Goal: Book appointment/travel/reservation

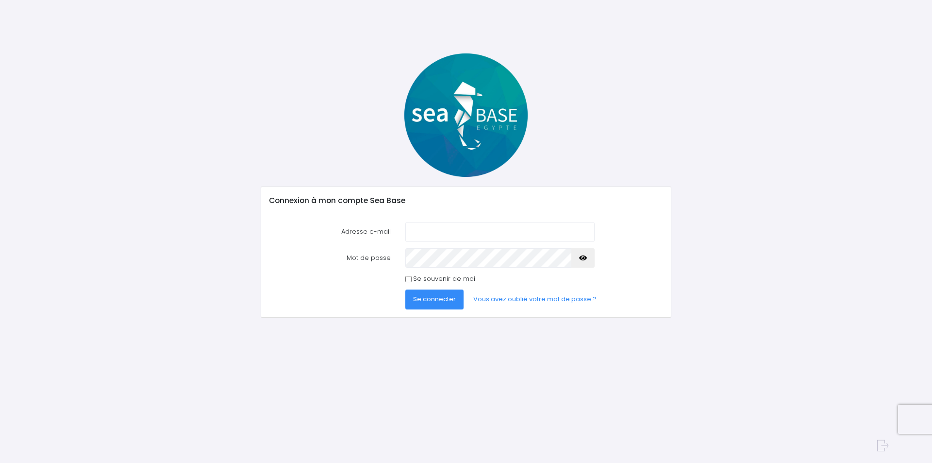
type input "isalb73@gmail.com"
click at [584, 258] on icon "button" at bounding box center [583, 258] width 8 height 0
click at [426, 299] on span "Se connecter" at bounding box center [434, 298] width 43 height 9
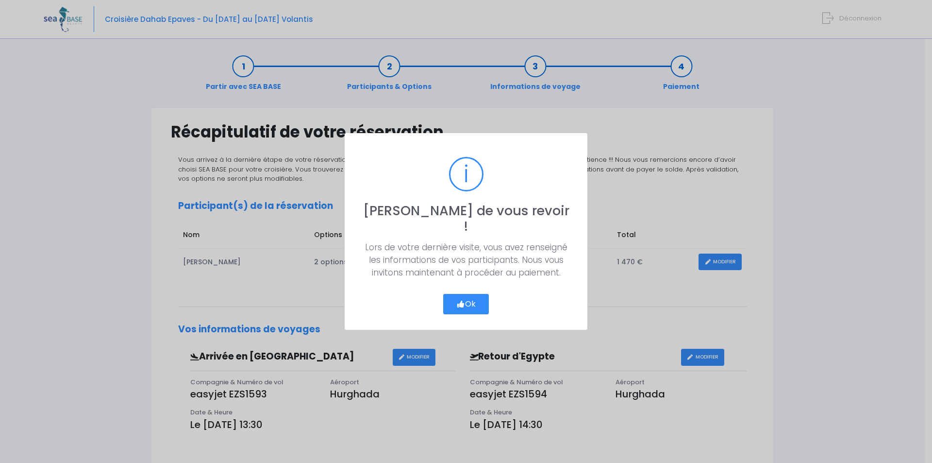
click at [458, 294] on button "Ok" at bounding box center [466, 304] width 46 height 20
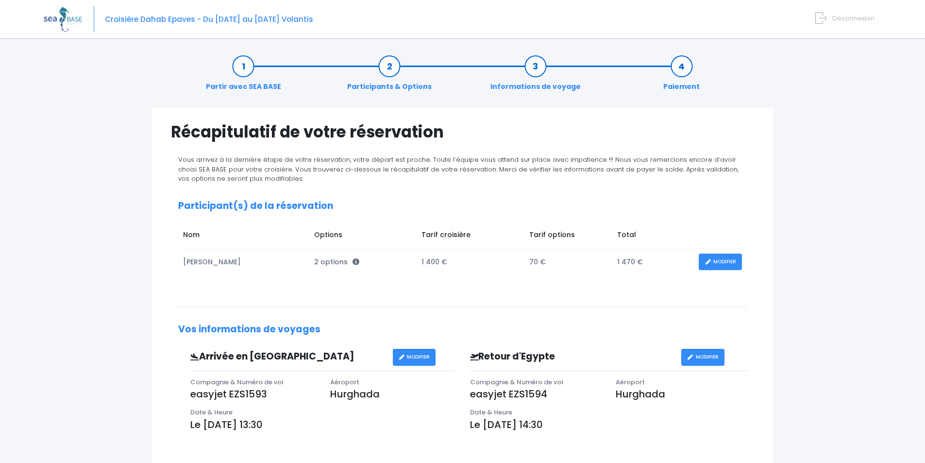
click at [718, 258] on link "MODIFIER" at bounding box center [720, 261] width 43 height 17
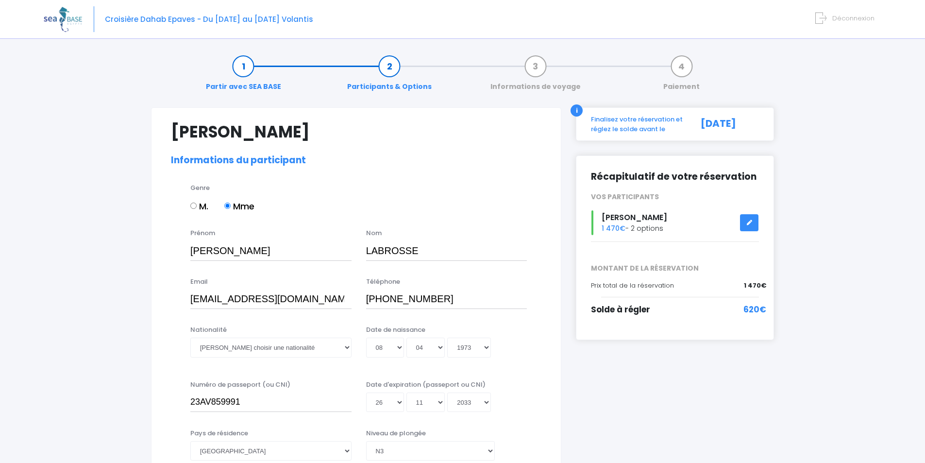
select select "N3"
select select "M"
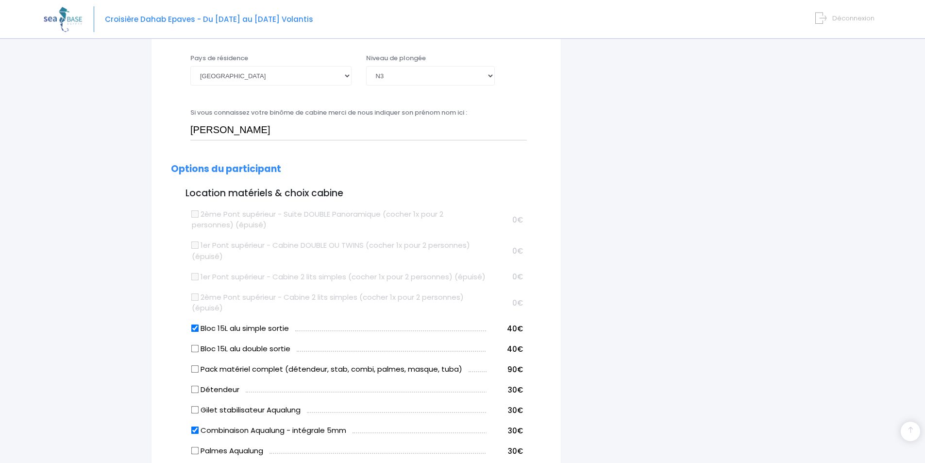
scroll to position [388, 0]
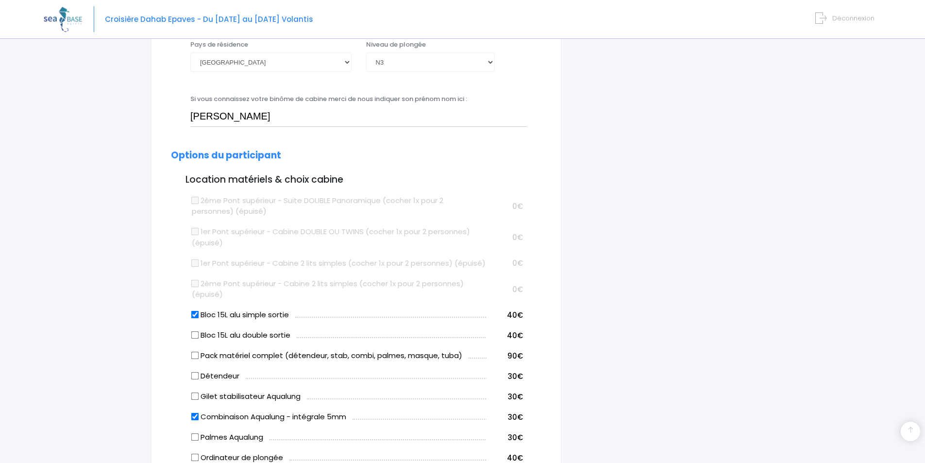
click at [195, 420] on input "Combinaison Aqualung - intégrale 5mm" at bounding box center [195, 417] width 8 height 8
checkbox input "false"
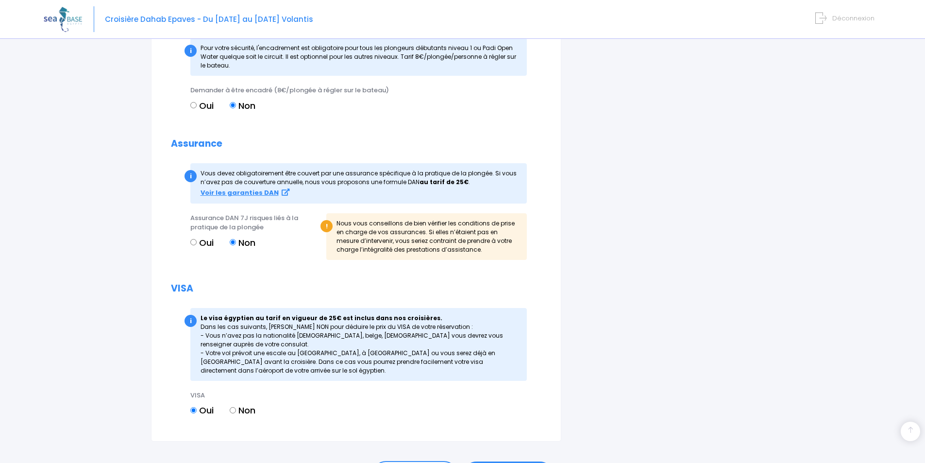
scroll to position [1019, 0]
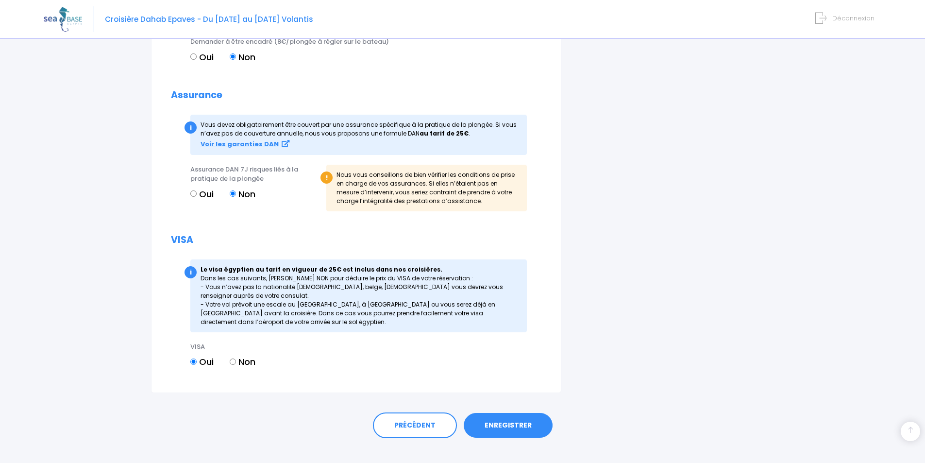
click at [496, 435] on link "ENREGISTRER" at bounding box center [508, 425] width 89 height 25
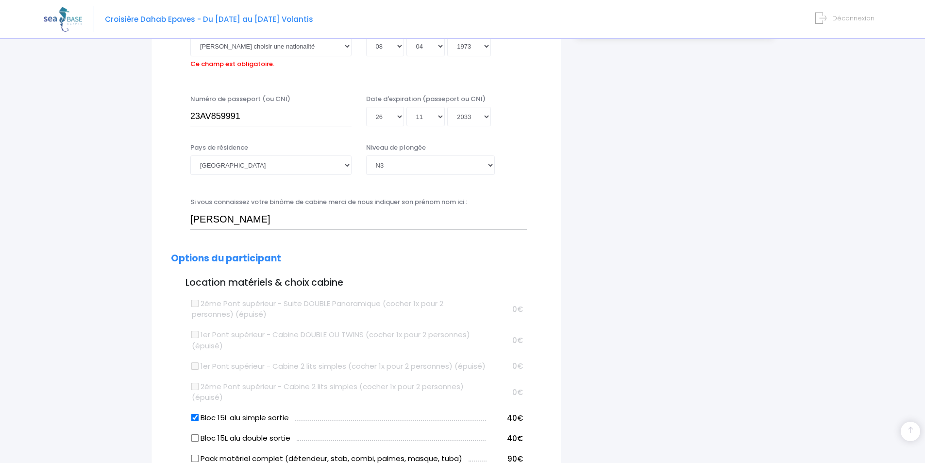
scroll to position [240, 0]
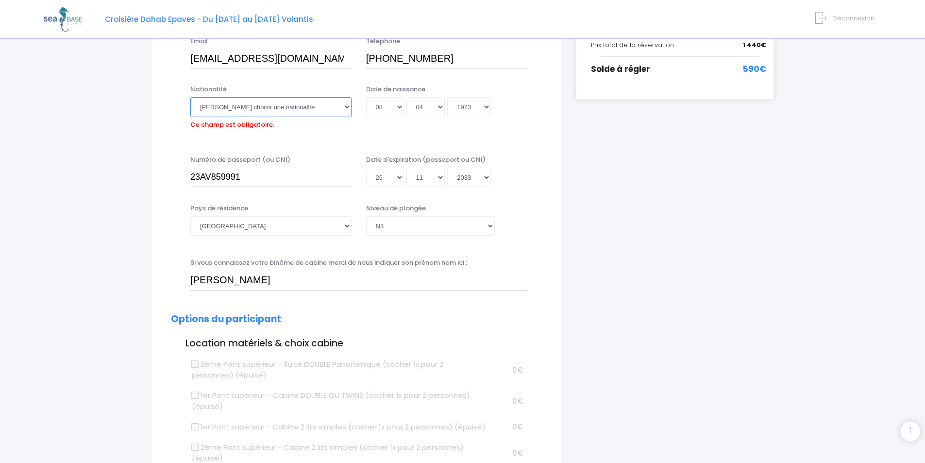
click at [273, 108] on select "Veuillez choisir une nationalité Afghane Albanaise Algerienne Allemande America…" at bounding box center [270, 106] width 161 height 19
select select "Française"
click at [190, 97] on select "Veuillez choisir une nationalité Afghane Albanaise Algerienne Allemande America…" at bounding box center [270, 106] width 161 height 19
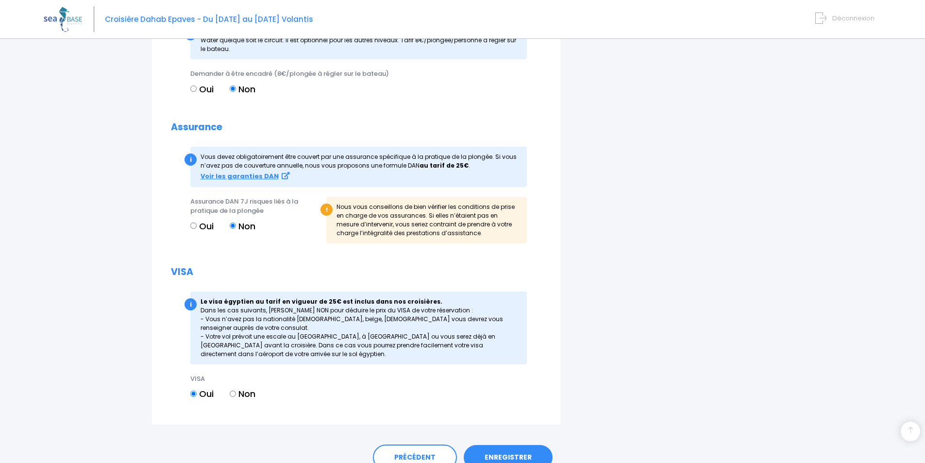
scroll to position [1045, 0]
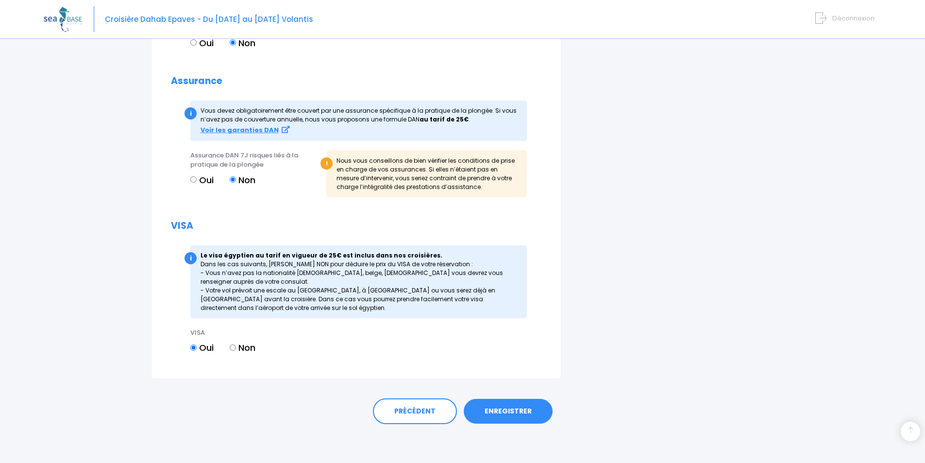
click at [507, 413] on link "ENREGISTRER" at bounding box center [508, 411] width 89 height 25
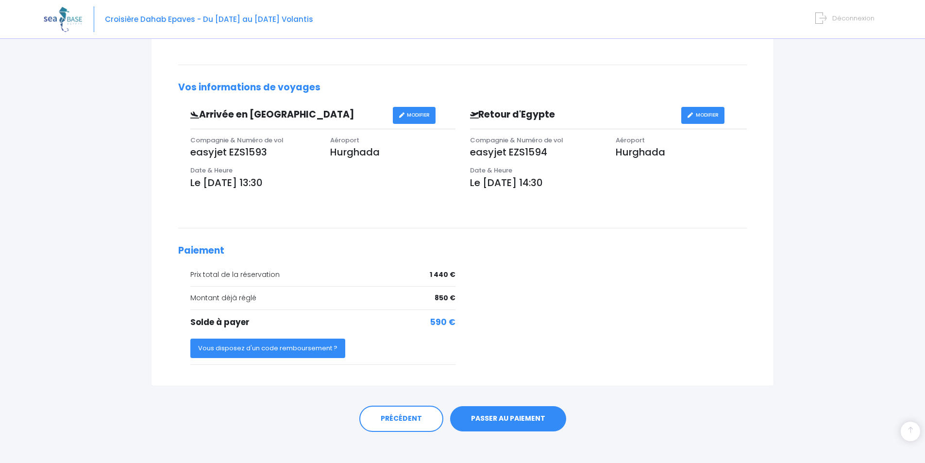
scroll to position [243, 0]
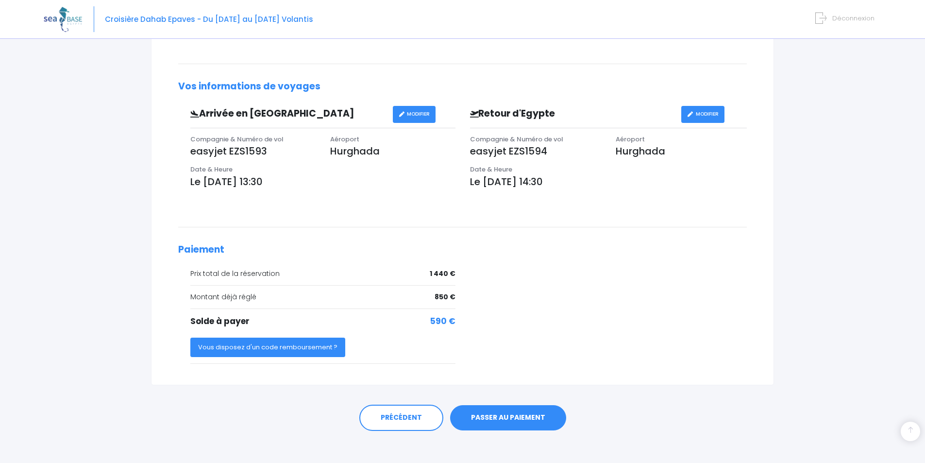
click at [505, 418] on link "PASSER AU PAIEMENT" at bounding box center [508, 417] width 116 height 25
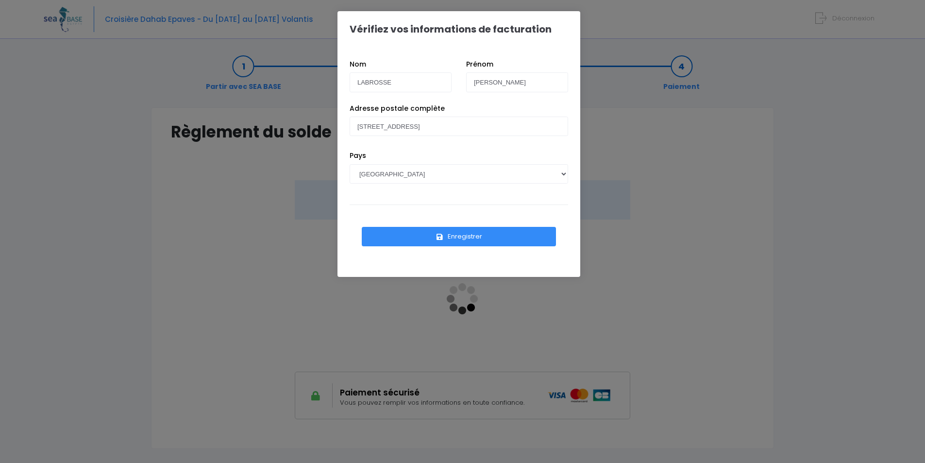
click at [469, 240] on button "Enregistrer" at bounding box center [459, 236] width 194 height 19
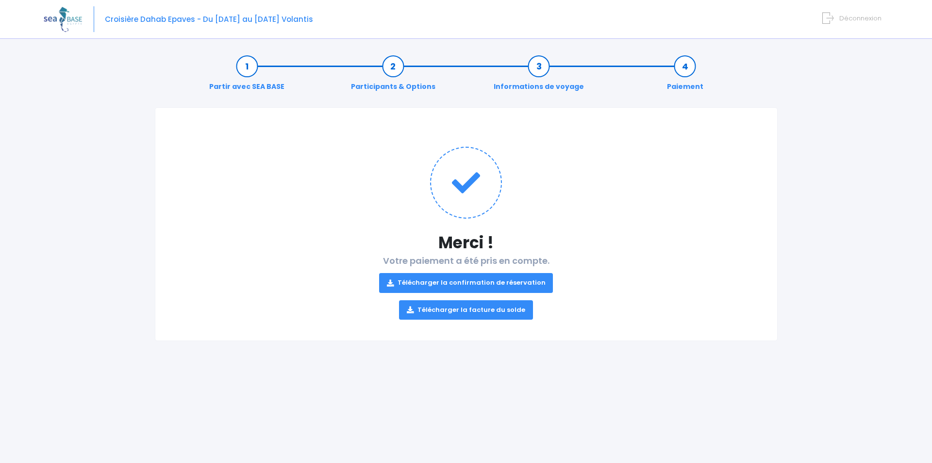
click at [470, 278] on link "Télécharger la confirmation de réservation" at bounding box center [466, 282] width 174 height 19
click at [854, 17] on span "Déconnexion" at bounding box center [860, 18] width 42 height 9
